Goal: Navigation & Orientation: Find specific page/section

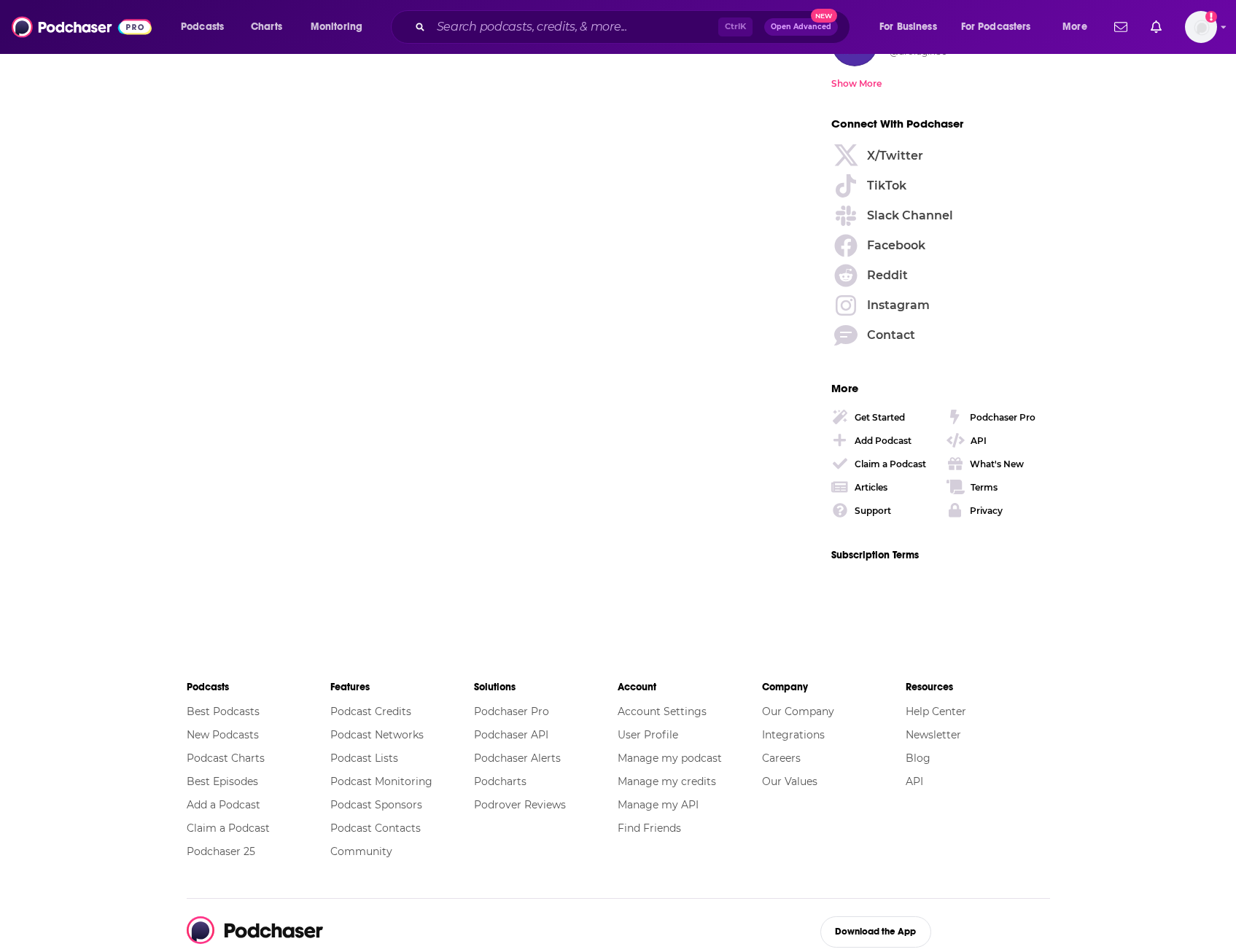
scroll to position [2138, 0]
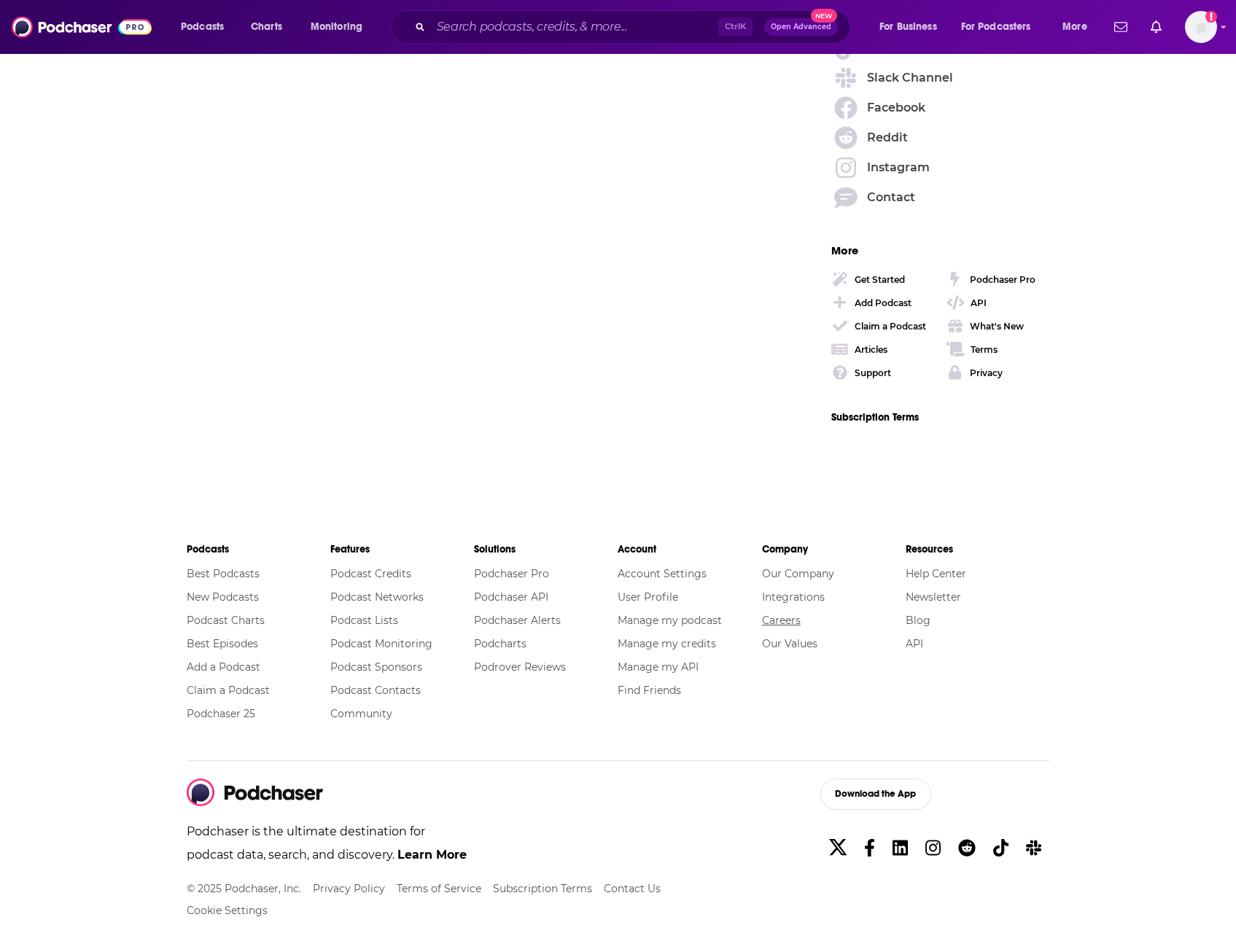
click at [785, 621] on link "Careers" at bounding box center [781, 620] width 39 height 13
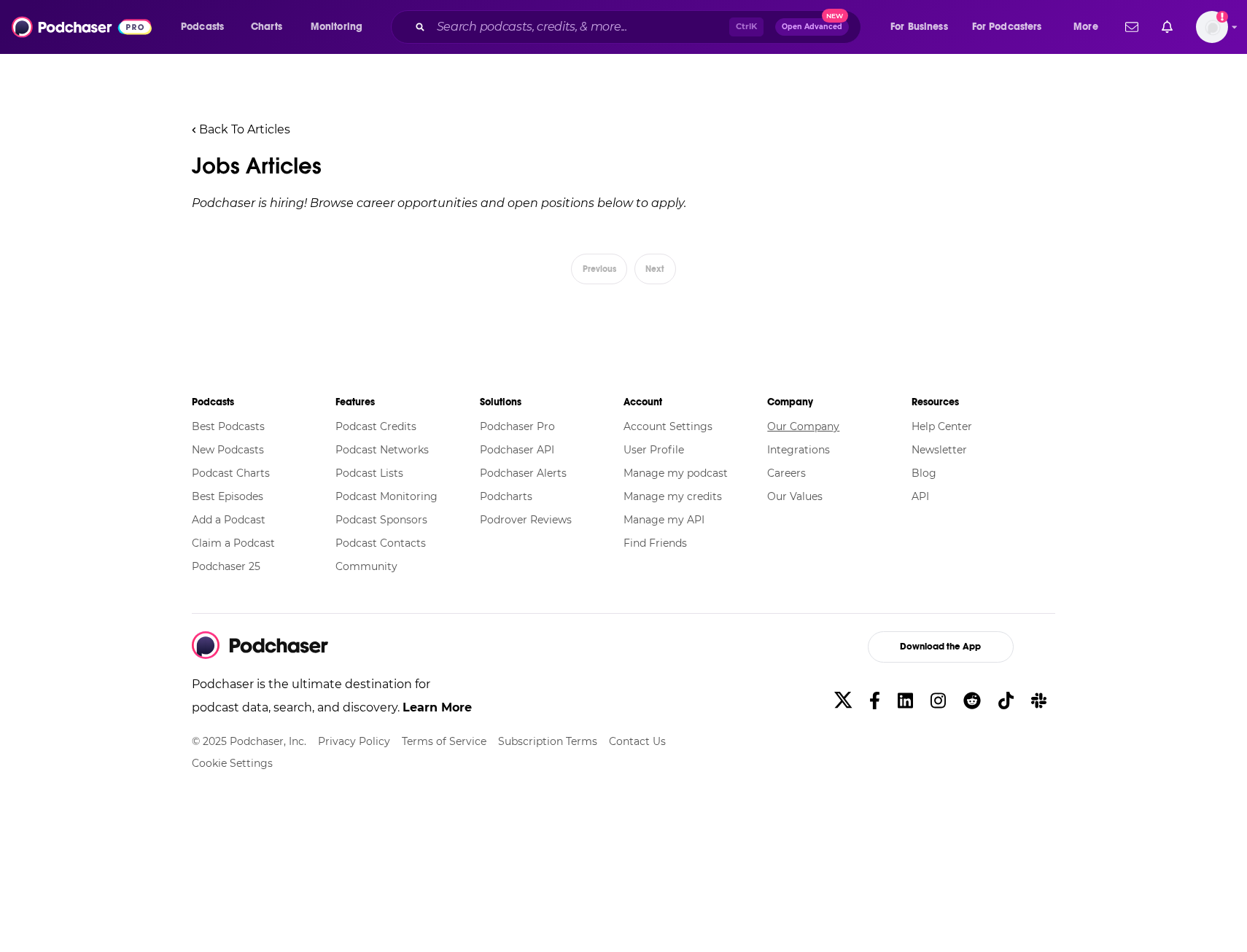
click at [802, 422] on link "Our Company" at bounding box center [803, 427] width 72 height 13
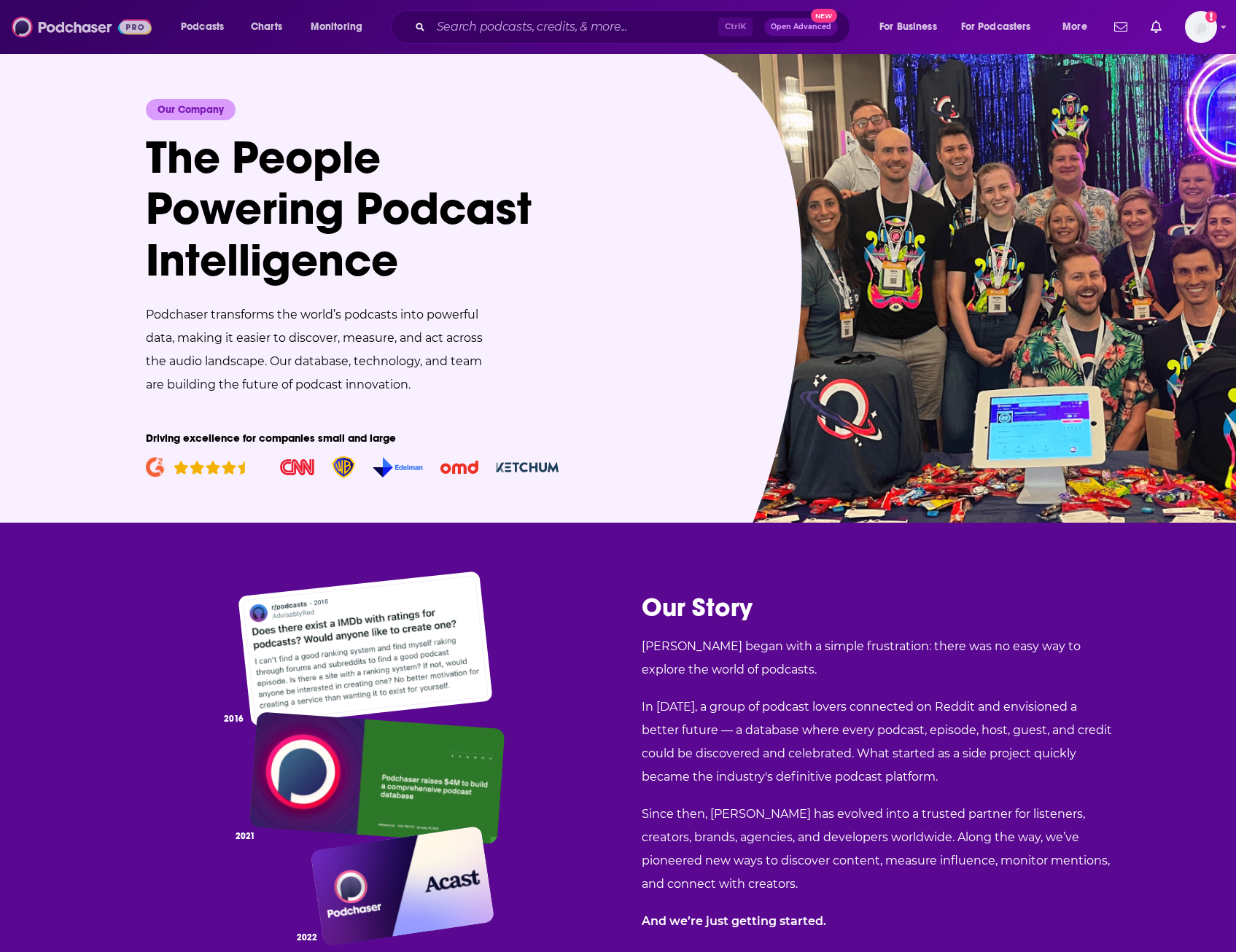
click at [119, 18] on img at bounding box center [81, 26] width 140 height 27
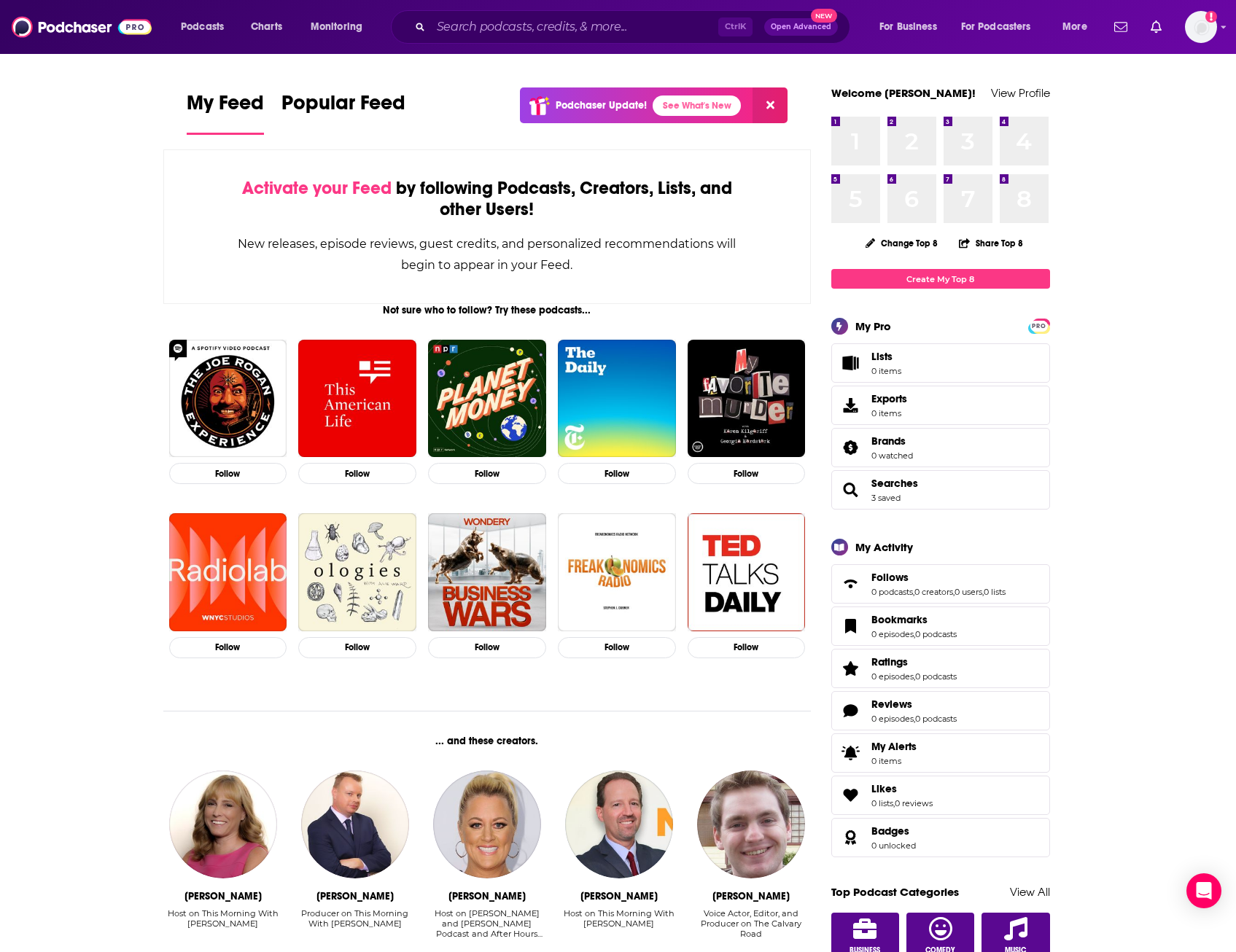
drag, startPoint x: 138, startPoint y: 493, endPoint x: 296, endPoint y: 376, distance: 196.6
